Goal: Task Accomplishment & Management: Use online tool/utility

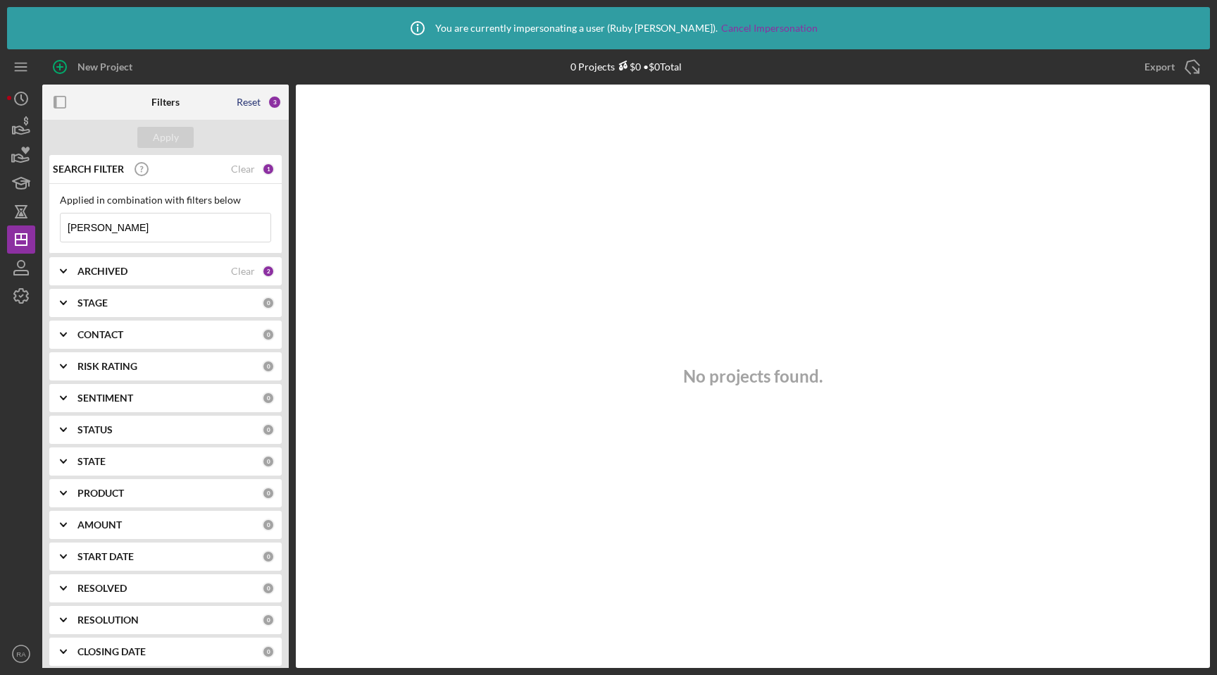
click at [247, 101] on div "Reset" at bounding box center [249, 101] width 24 height 11
click at [173, 142] on div "Apply" at bounding box center [166, 137] width 26 height 21
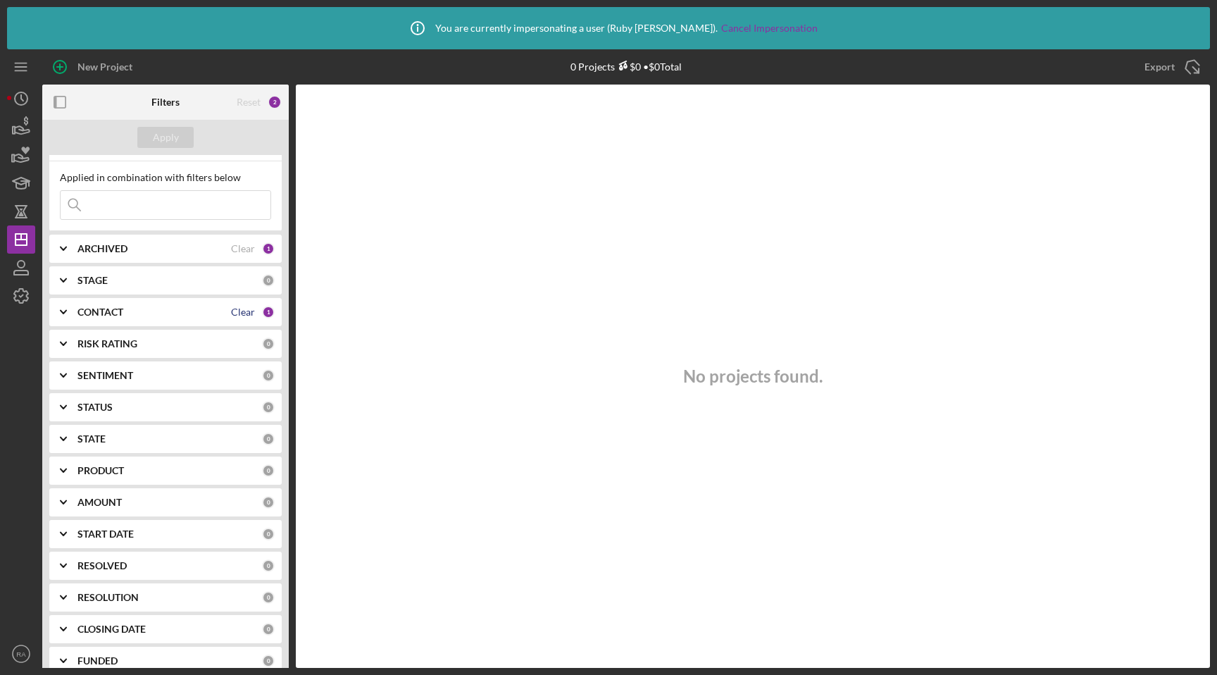
click at [241, 315] on div "Clear" at bounding box center [243, 311] width 24 height 11
click at [237, 248] on div "Clear" at bounding box center [243, 248] width 24 height 11
click at [180, 144] on button "Apply" at bounding box center [165, 137] width 56 height 21
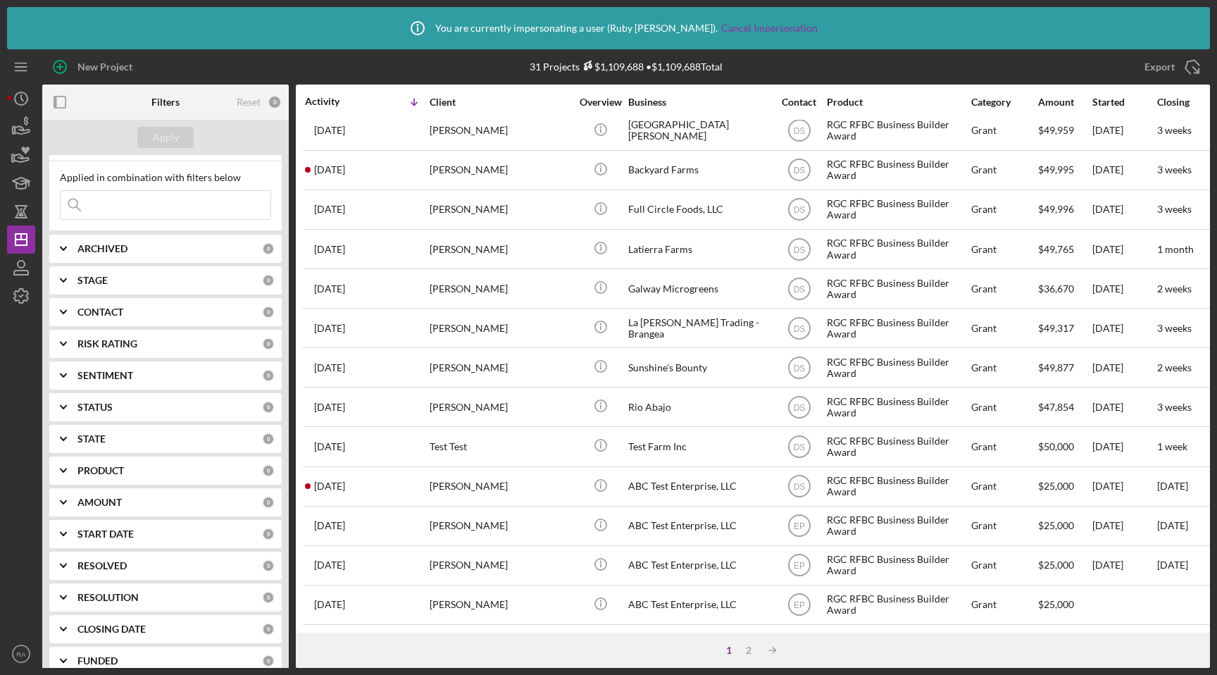
scroll to position [482, 0]
